Goal: Information Seeking & Learning: Learn about a topic

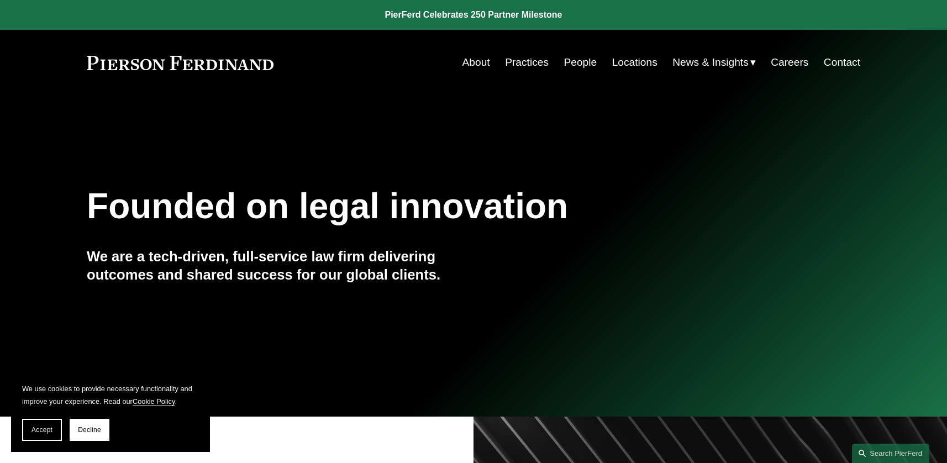
click at [580, 60] on link "People" at bounding box center [580, 62] width 33 height 21
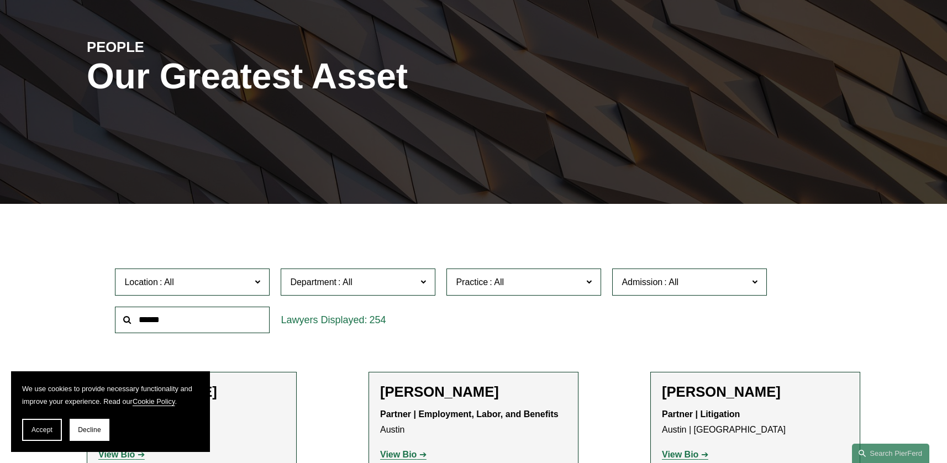
scroll to position [127, 0]
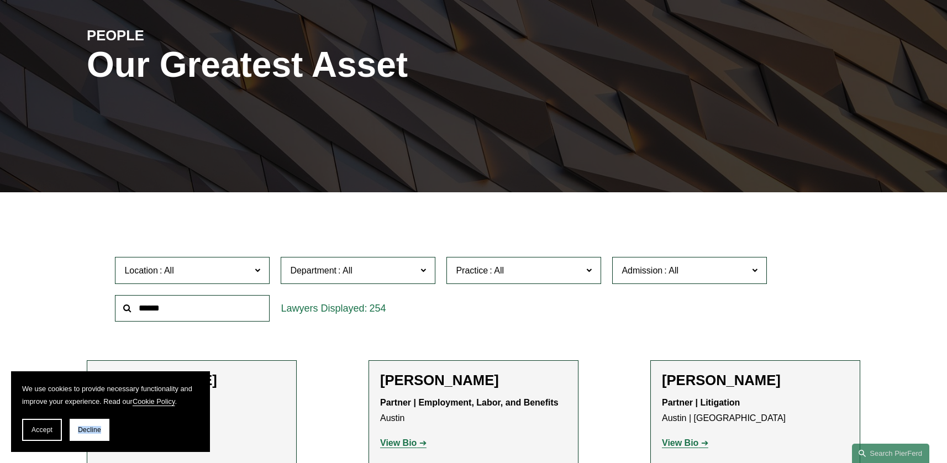
click at [96, 428] on span "Decline" at bounding box center [89, 430] width 23 height 8
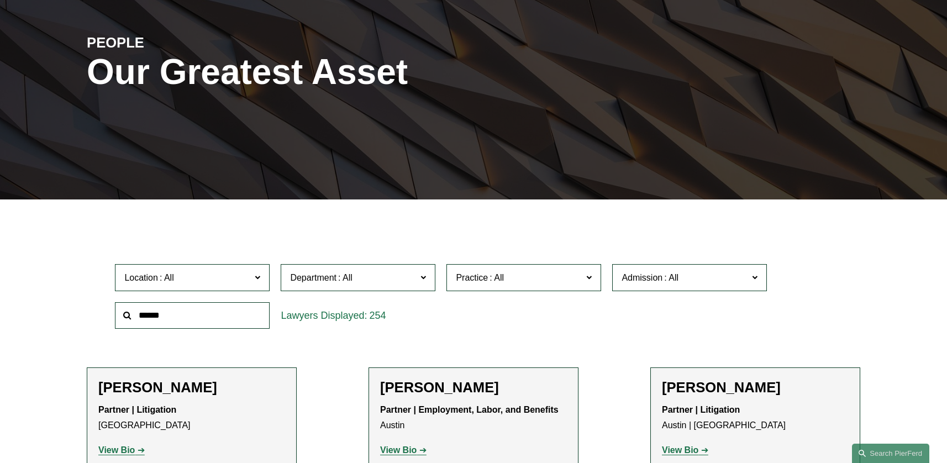
scroll to position [126, 0]
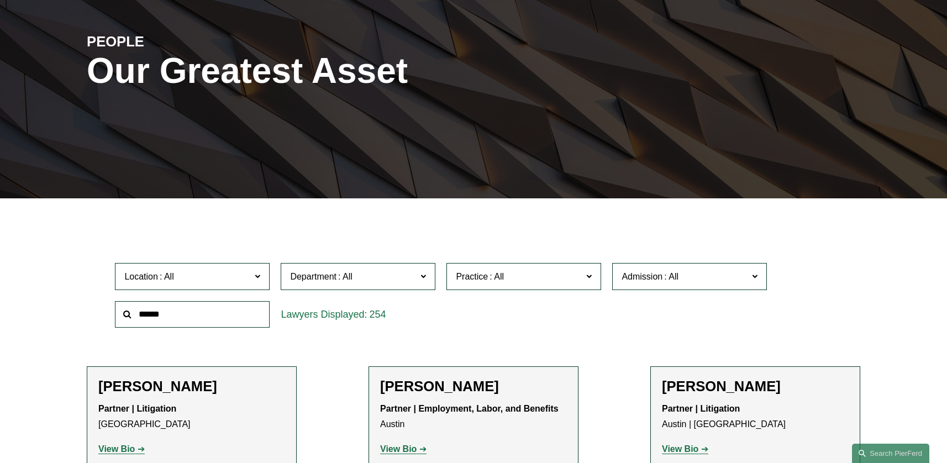
click at [185, 315] on input "text" at bounding box center [192, 314] width 155 height 27
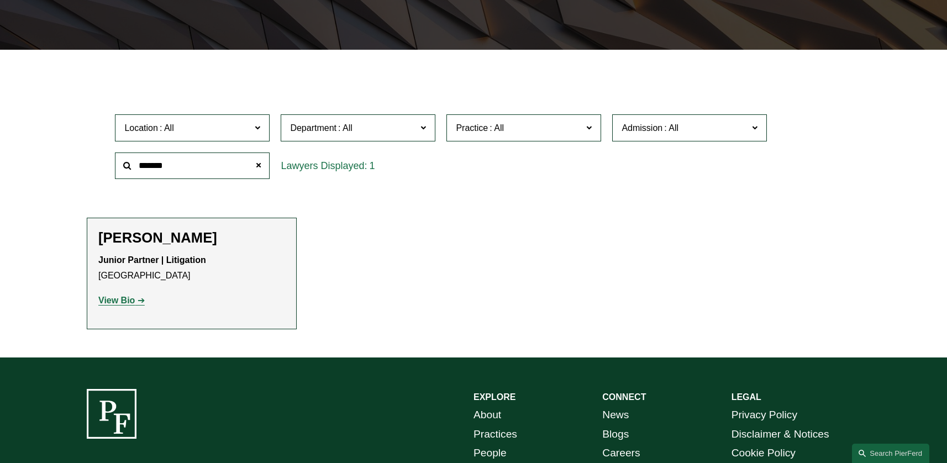
scroll to position [305, 0]
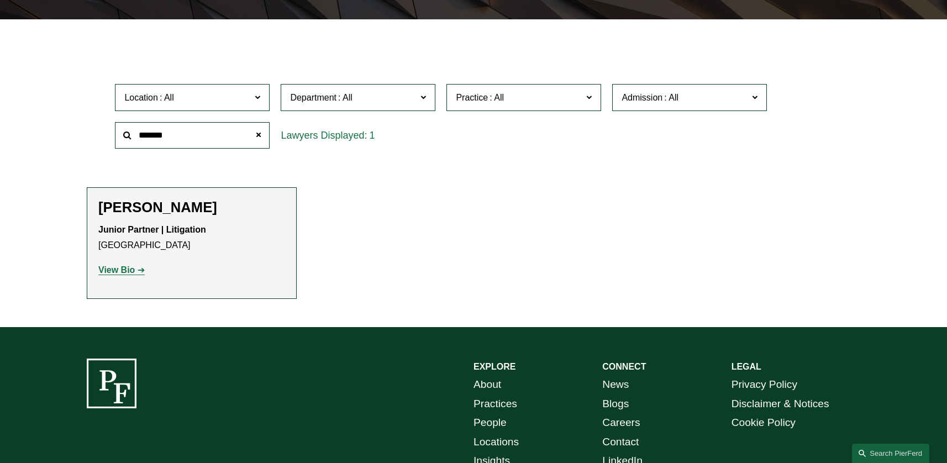
type input "*******"
click at [120, 270] on strong "View Bio" at bounding box center [116, 269] width 36 height 9
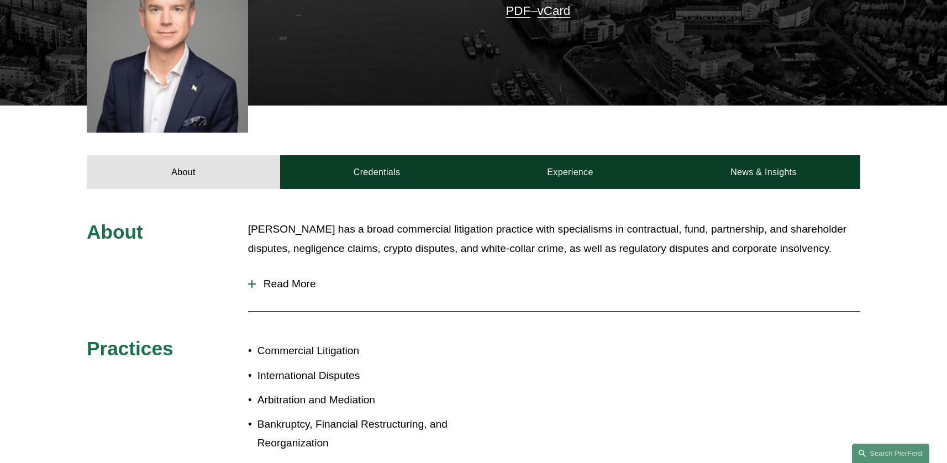
scroll to position [355, 0]
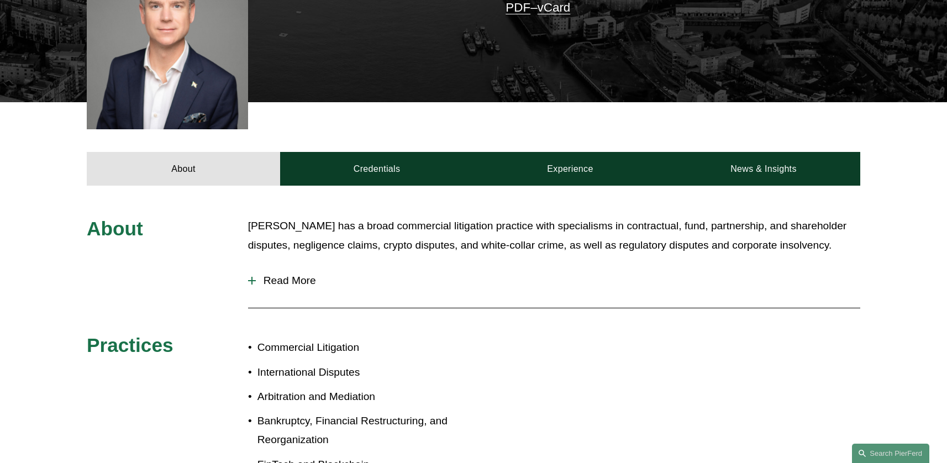
click at [254, 277] on div at bounding box center [252, 281] width 8 height 8
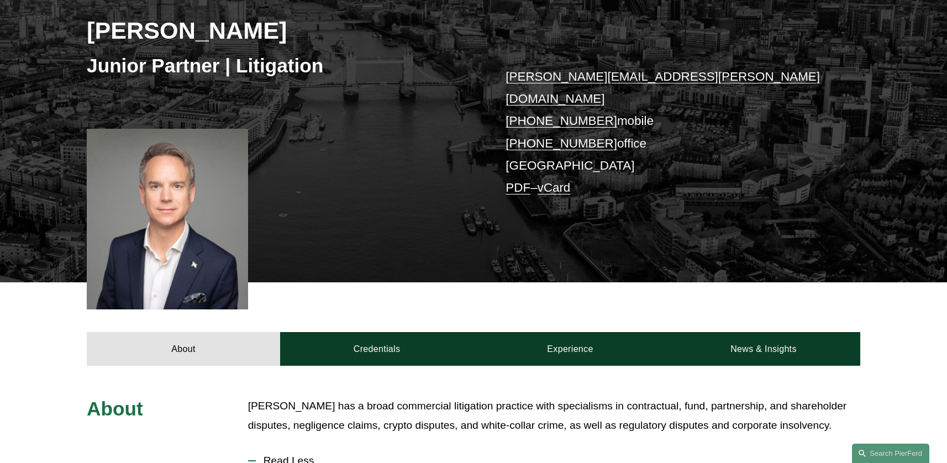
scroll to position [171, 0]
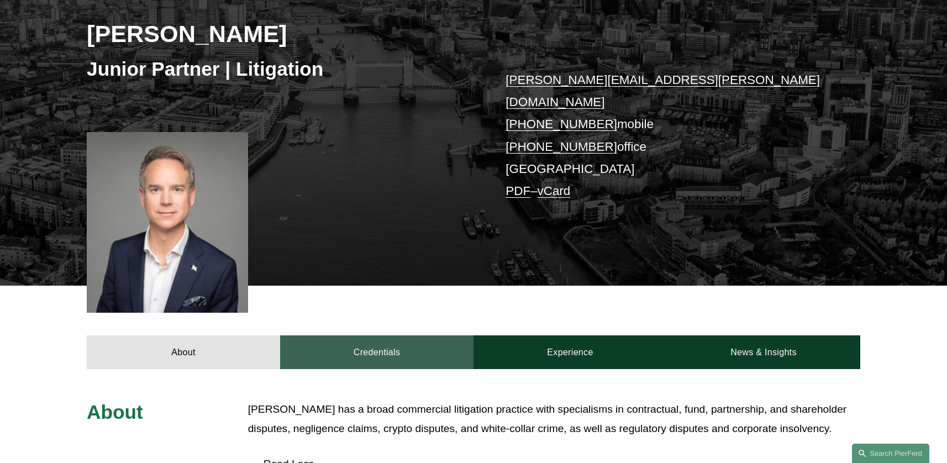
click at [389, 336] on link "Credentials" at bounding box center [376, 352] width 193 height 33
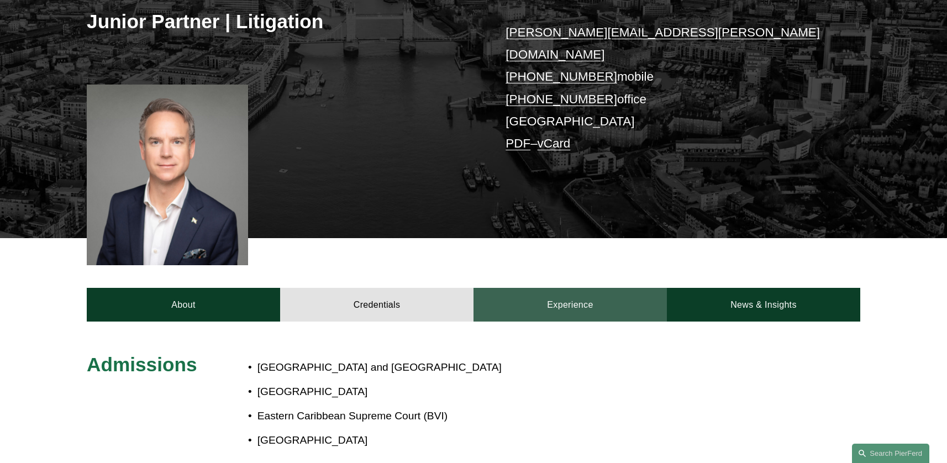
scroll to position [208, 0]
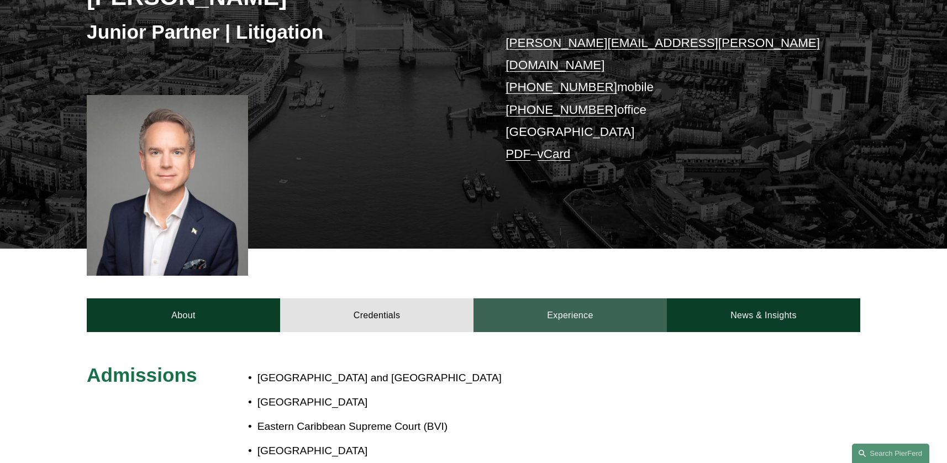
click at [572, 298] on link "Experience" at bounding box center [570, 314] width 193 height 33
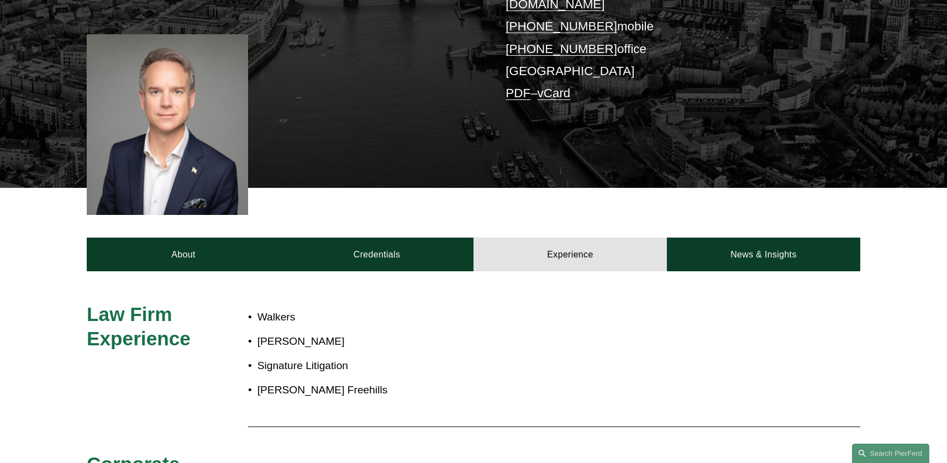
scroll to position [266, 0]
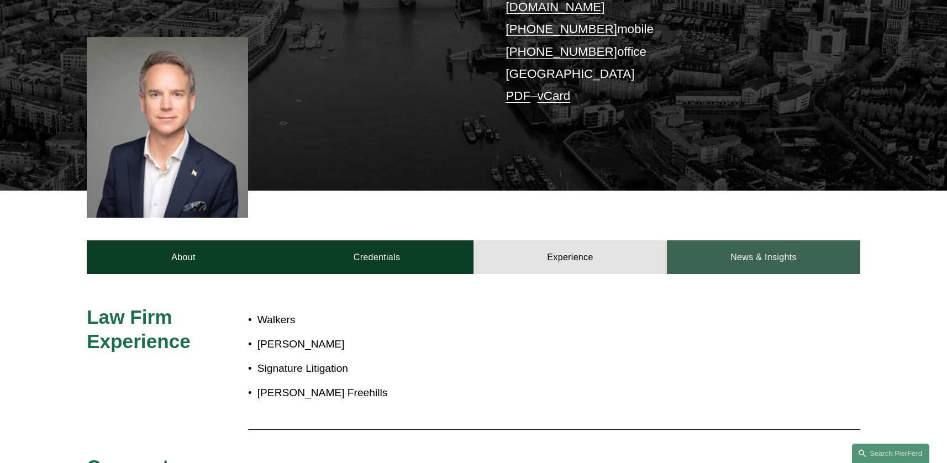
click at [749, 242] on link "News & Insights" at bounding box center [763, 256] width 193 height 33
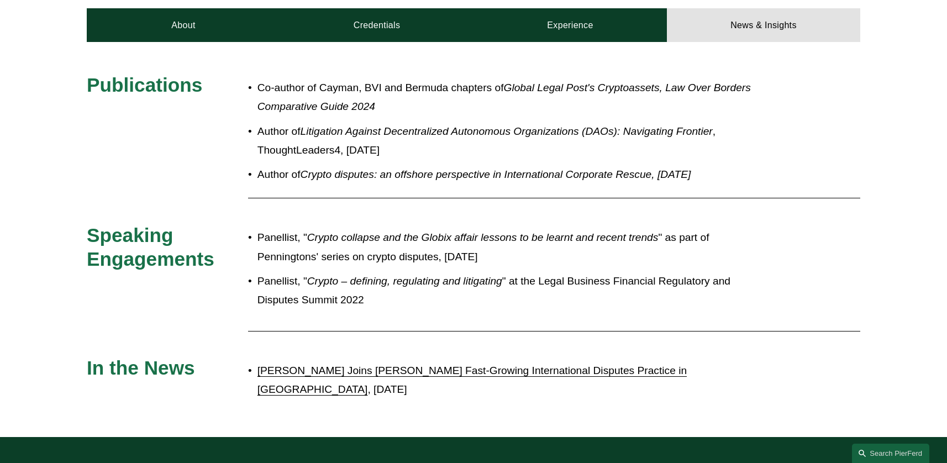
scroll to position [500, 0]
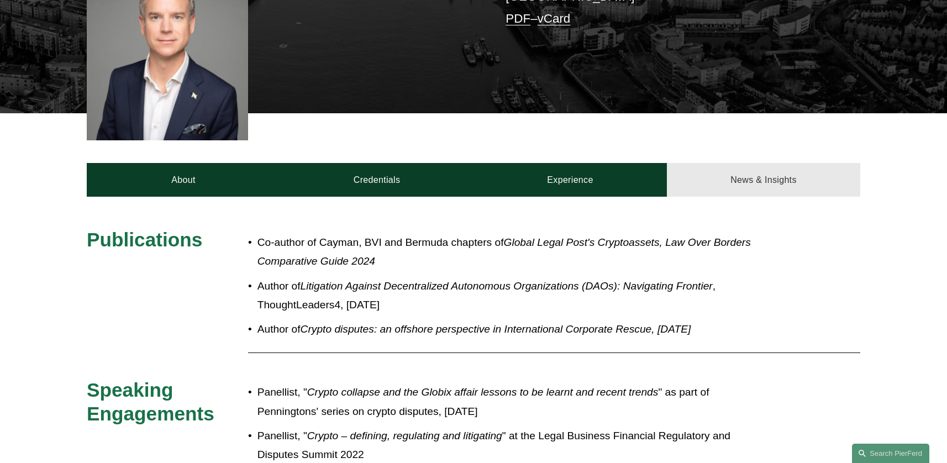
click at [772, 163] on link "News & Insights" at bounding box center [763, 179] width 193 height 33
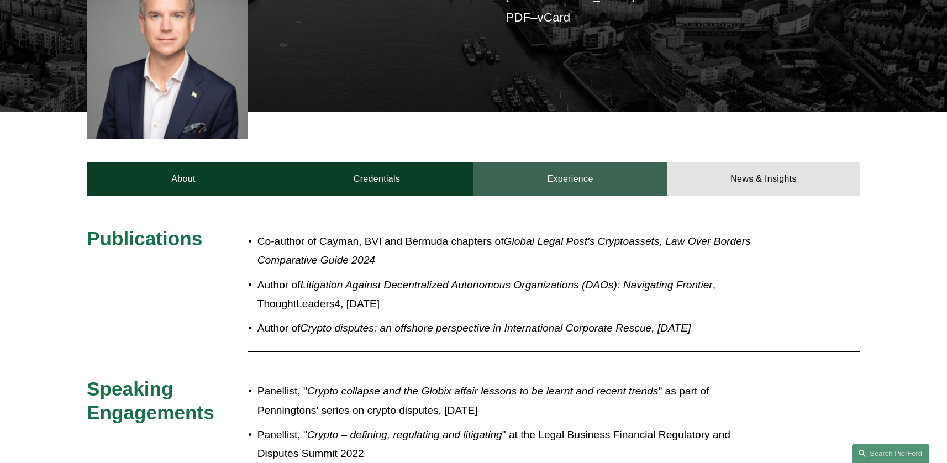
click at [563, 162] on link "Experience" at bounding box center [570, 178] width 193 height 33
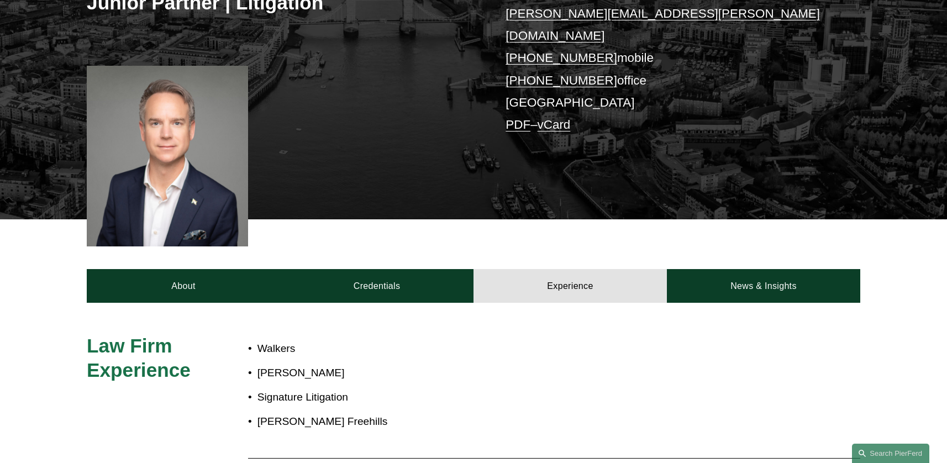
scroll to position [260, 0]
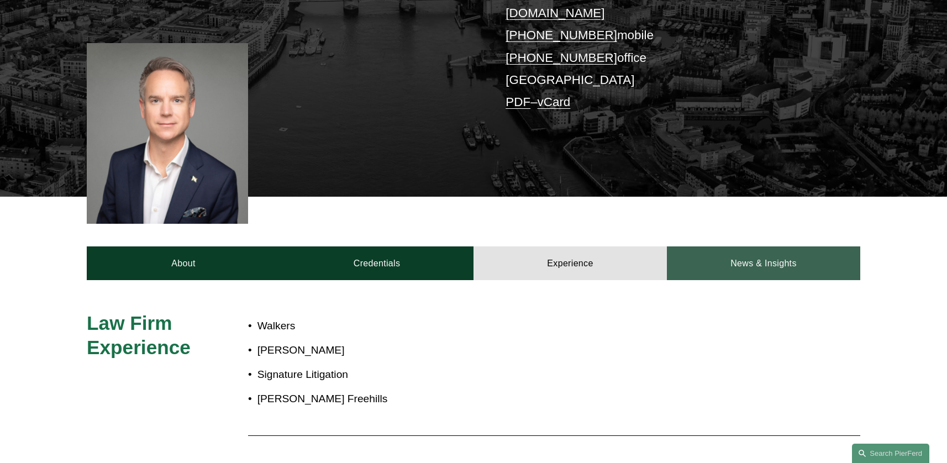
click at [760, 247] on link "News & Insights" at bounding box center [763, 263] width 193 height 33
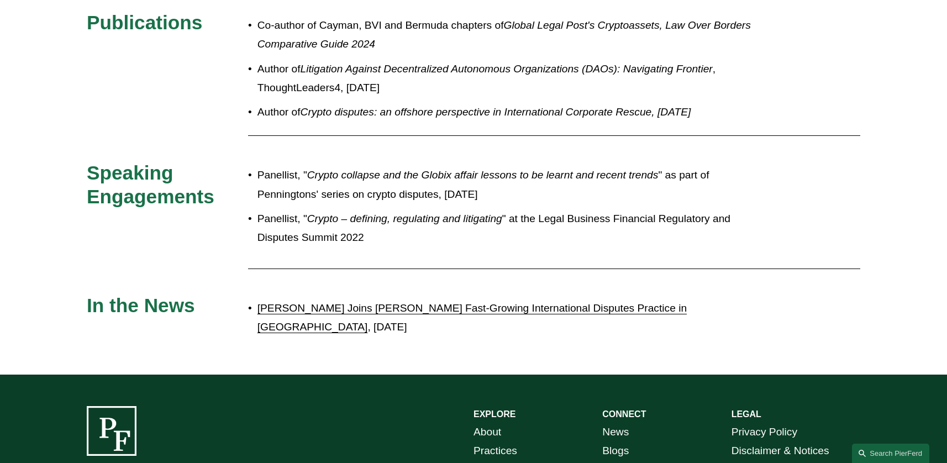
scroll to position [562, 0]
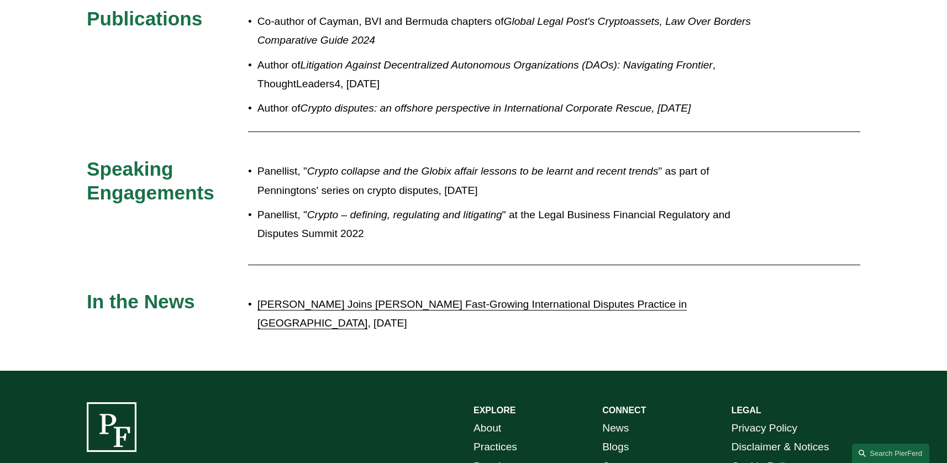
click at [453, 298] on link "[PERSON_NAME] Joins [PERSON_NAME] Fast-Growing International Disputes Practice …" at bounding box center [472, 313] width 429 height 31
